Goal: Information Seeking & Learning: Learn about a topic

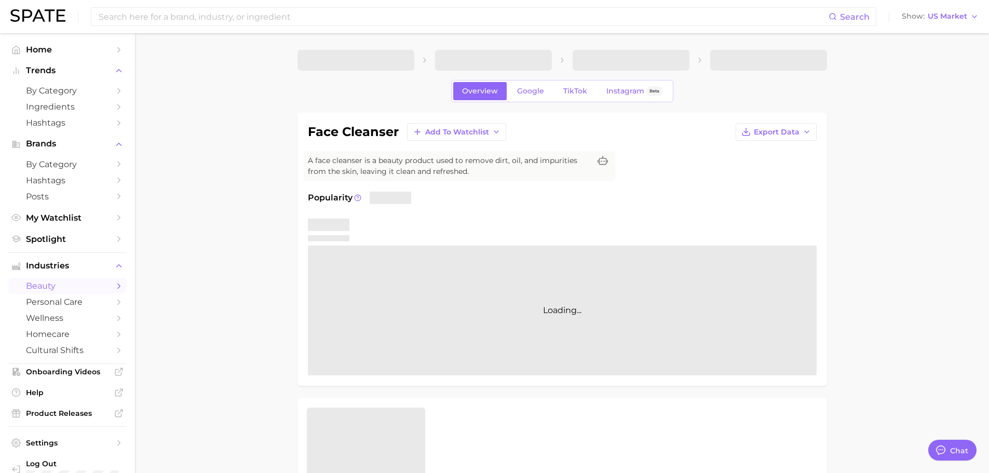
type textarea "x"
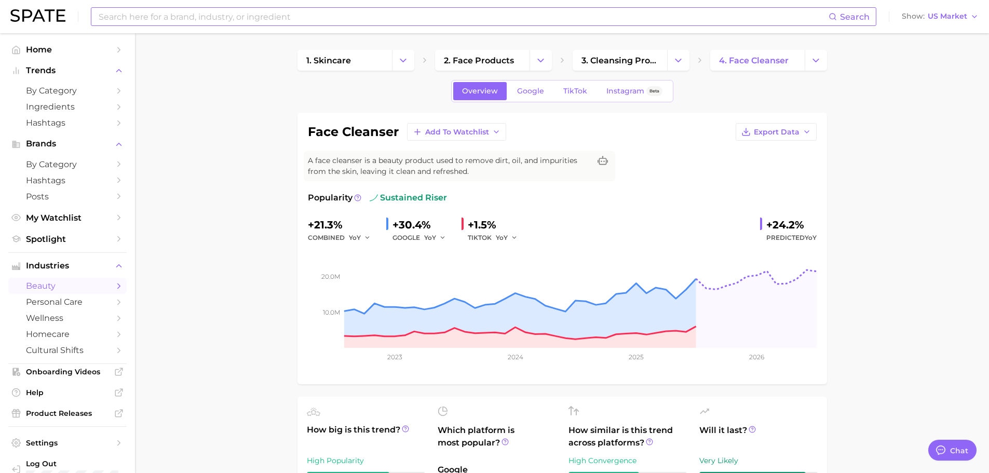
click at [161, 20] on input at bounding box center [463, 17] width 731 height 18
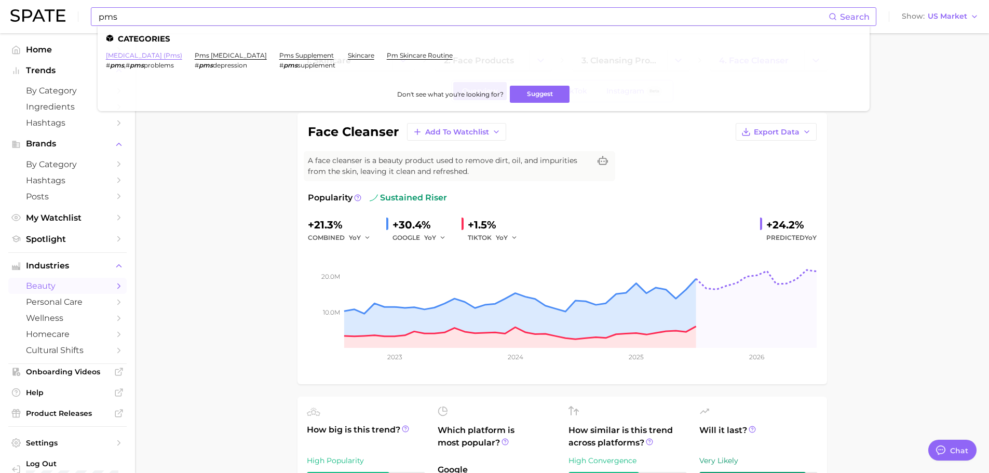
click at [129, 55] on link "[MEDICAL_DATA] (pms)" at bounding box center [144, 55] width 76 height 8
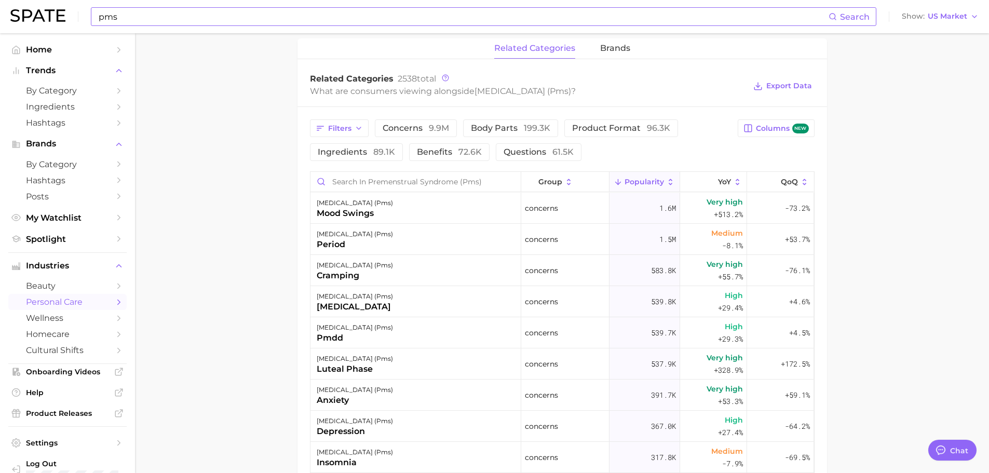
scroll to position [571, 0]
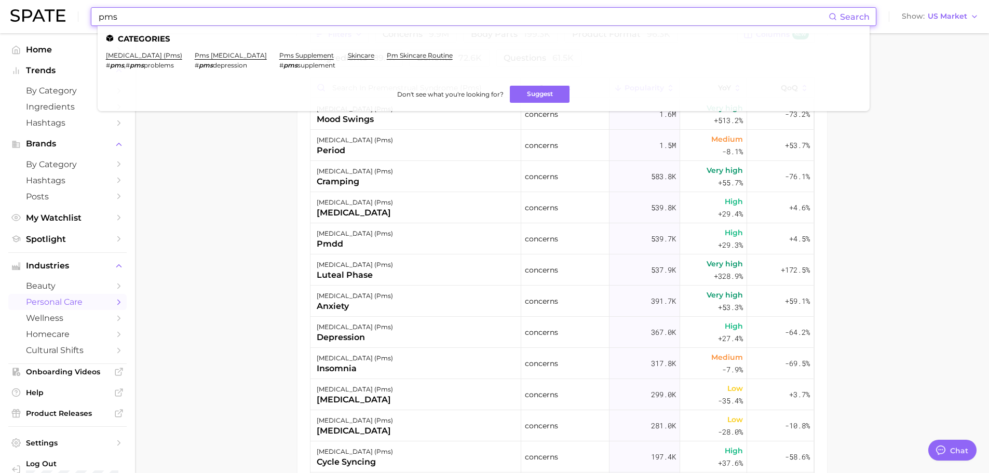
click at [153, 20] on input "pms" at bounding box center [463, 17] width 731 height 18
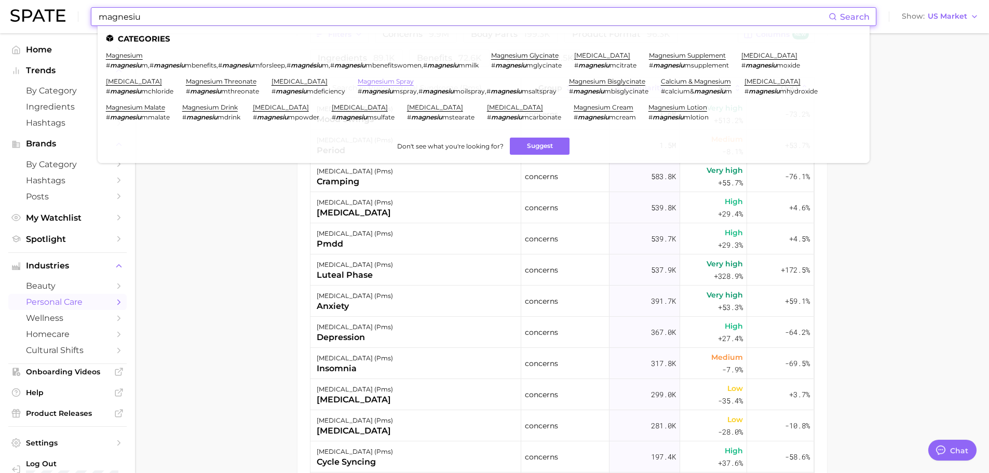
type input "magnesiu"
click at [413, 83] on link "magnesium spray" at bounding box center [386, 81] width 56 height 8
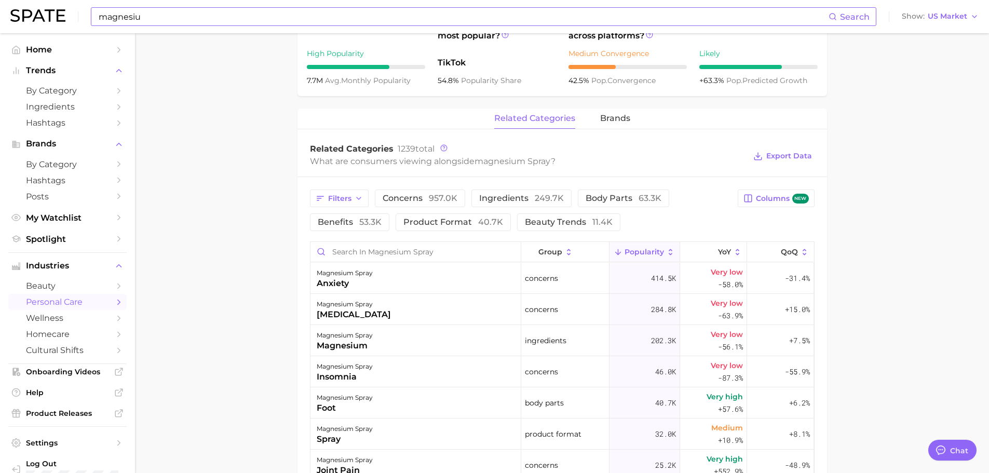
scroll to position [415, 0]
